Goal: Feedback & Contribution: Leave review/rating

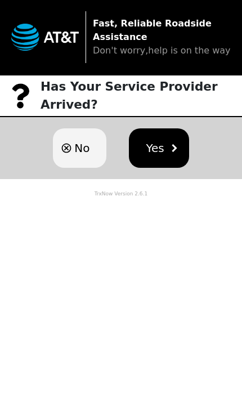
click at [162, 138] on button "Yes" at bounding box center [159, 147] width 60 height 39
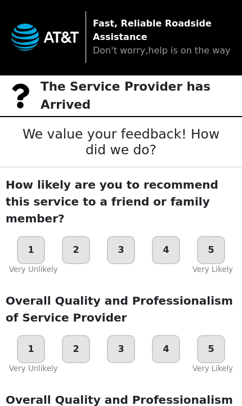
click at [217, 236] on div "5" at bounding box center [211, 250] width 28 height 28
click at [207, 335] on div "5" at bounding box center [211, 349] width 28 height 28
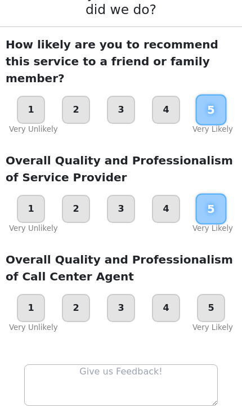
scroll to position [140, 0]
click at [125, 294] on div "3" at bounding box center [121, 308] width 28 height 28
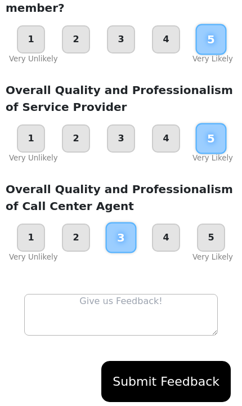
scroll to position [211, 0]
click at [85, 296] on textarea at bounding box center [121, 315] width 194 height 42
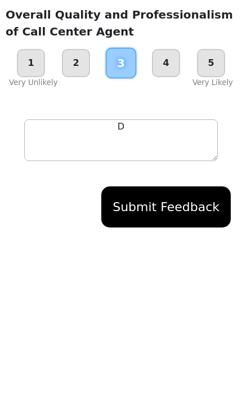
scroll to position [212, 0]
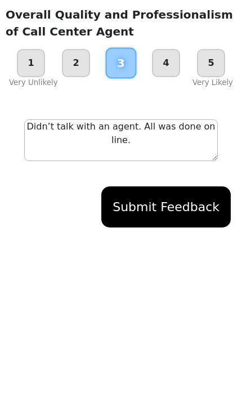
type textarea "Didn’t talk with an agent. All was done on line."
click at [201, 359] on button "Submit Feedback" at bounding box center [166, 379] width 130 height 41
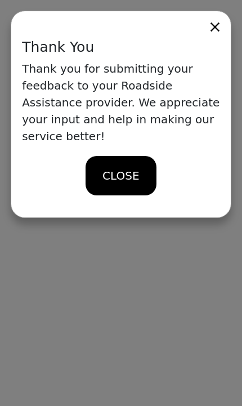
click at [124, 167] on span "CLOSE" at bounding box center [121, 175] width 37 height 17
